Goal: Task Accomplishment & Management: Manage account settings

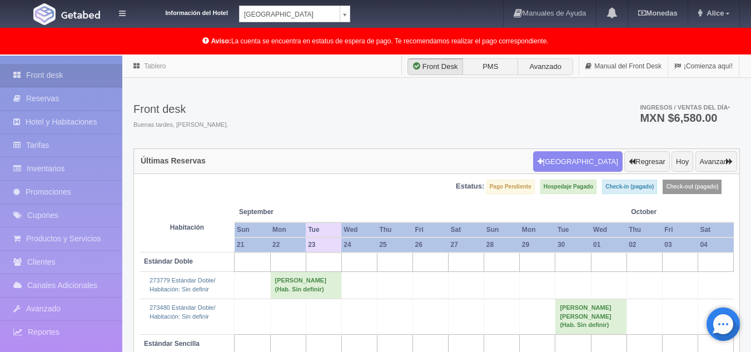
scroll to position [111, 0]
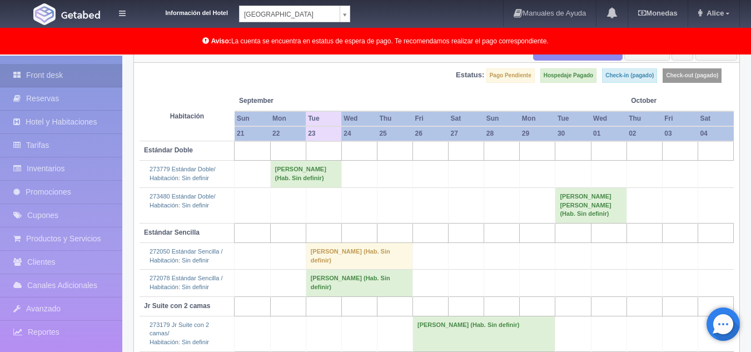
click at [293, 18] on body "Información del Hotel Hotel Plaza Campeche Hotel Plaza Campeche Hotel Plaza Col…" at bounding box center [375, 201] width 751 height 514
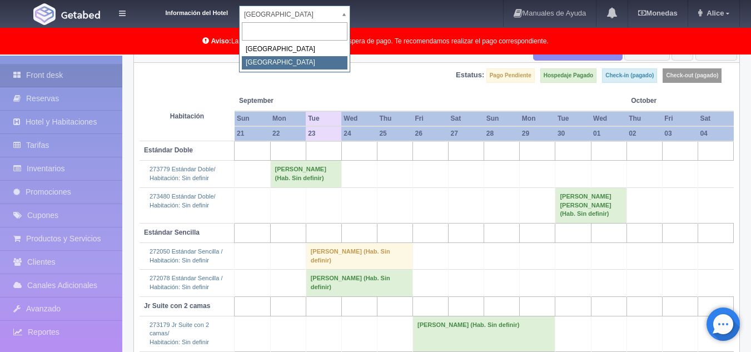
select select "375"
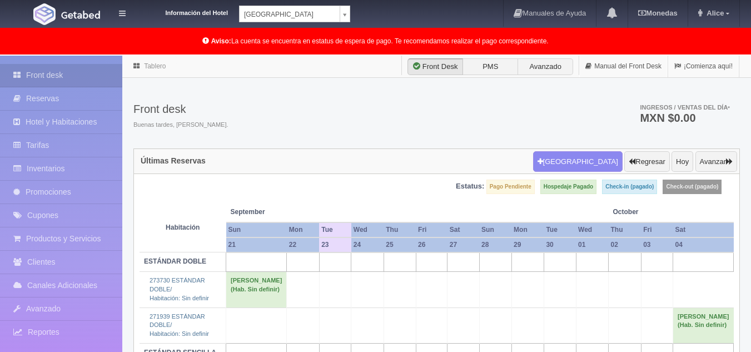
scroll to position [107, 0]
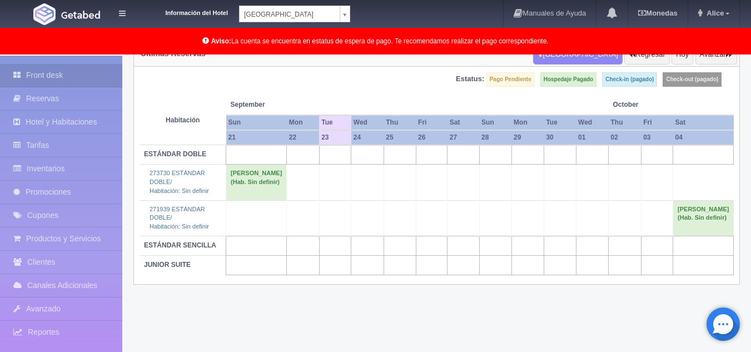
click at [324, 14] on body "Información del Hotel Hotel Plaza Colonial Hotel Plaza Campeche Hotel Plaza Col…" at bounding box center [375, 149] width 751 height 403
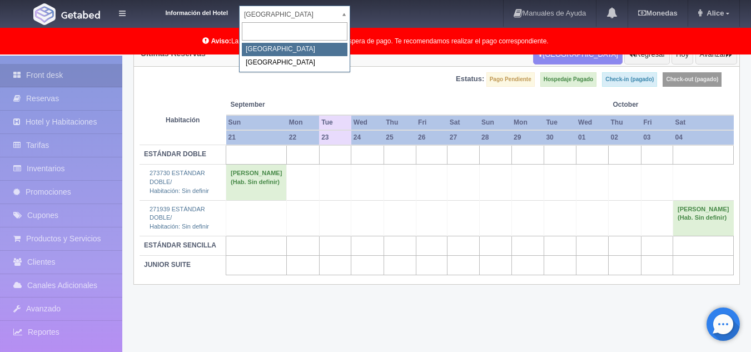
select select "342"
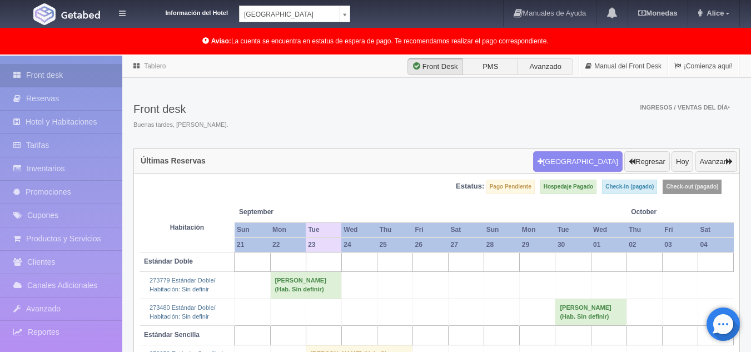
scroll to position [107, 0]
